Goal: Transaction & Acquisition: Purchase product/service

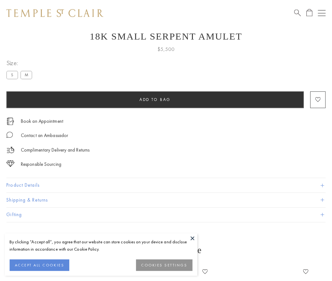
scroll to position [25, 0]
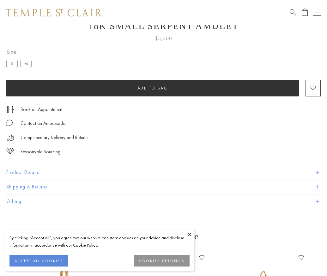
click at [153, 88] on span "Add to bag" at bounding box center [153, 87] width 31 height 5
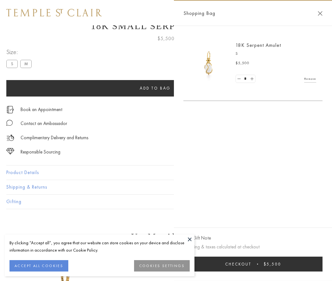
click at [255, 264] on button "Checkout $5,500" at bounding box center [252, 263] width 139 height 15
